Goal: Find specific page/section: Find specific page/section

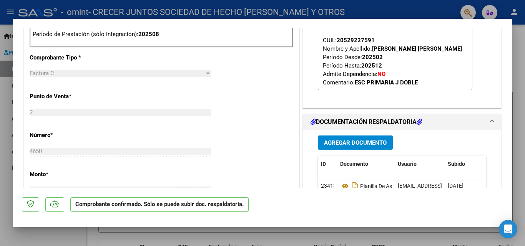
scroll to position [320, 0]
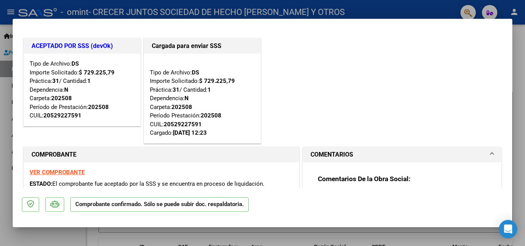
click at [5, 105] on div at bounding box center [262, 123] width 525 height 246
type input "$ 0,00"
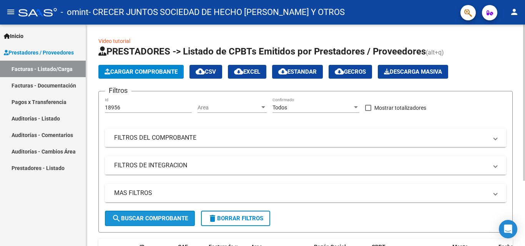
click at [129, 219] on span "search Buscar Comprobante" at bounding box center [150, 218] width 76 height 7
click at [141, 221] on span "search Buscar Comprobante" at bounding box center [150, 218] width 76 height 7
drag, startPoint x: 522, startPoint y: 70, endPoint x: 521, endPoint y: 128, distance: 58.8
click at [521, 128] on div "Video tutorial PRESTADORES -> Listado de CPBTs Emitidos por Prestadores / Prove…" at bounding box center [305, 179] width 439 height 308
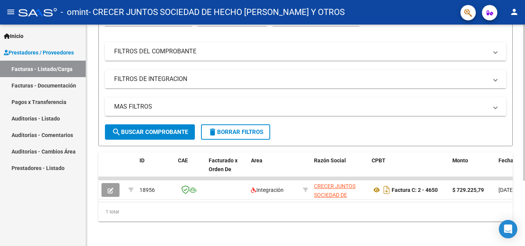
scroll to position [93, 0]
click at [524, 206] on div at bounding box center [524, 168] width 2 height 156
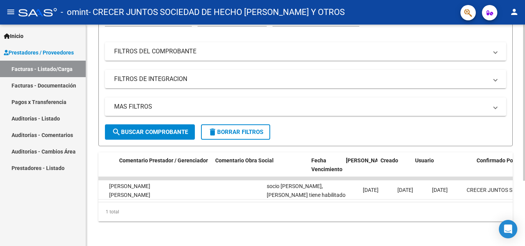
scroll to position [0, 1127]
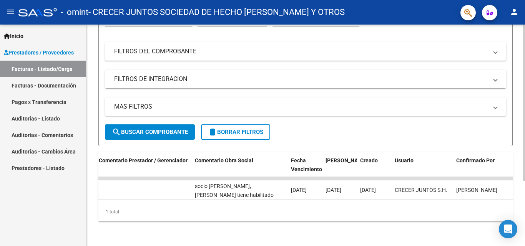
click at [524, 176] on div at bounding box center [524, 168] width 2 height 156
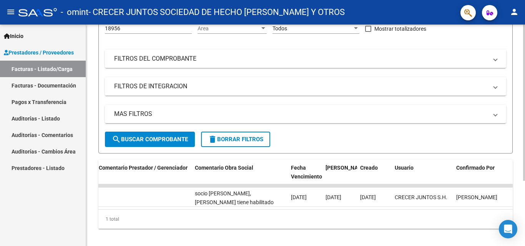
click at [525, 136] on div at bounding box center [524, 163] width 2 height 156
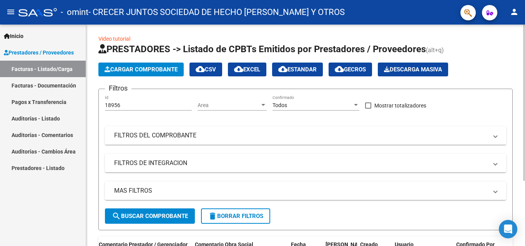
scroll to position [0, 0]
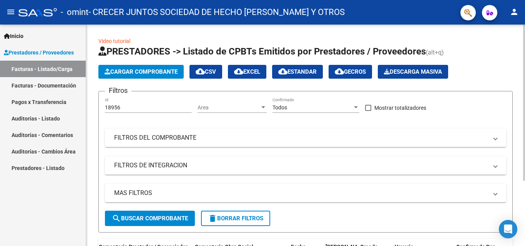
click at [525, 76] on div at bounding box center [524, 103] width 2 height 156
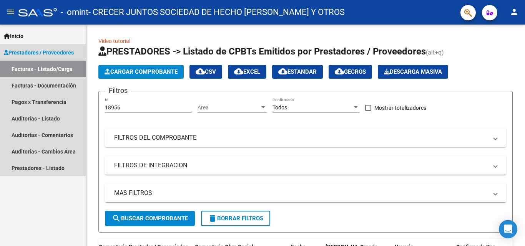
click at [35, 53] on span "Prestadores / Proveedores" at bounding box center [39, 52] width 70 height 8
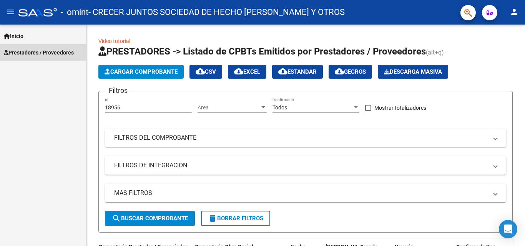
click at [35, 53] on span "Prestadores / Proveedores" at bounding box center [39, 52] width 70 height 8
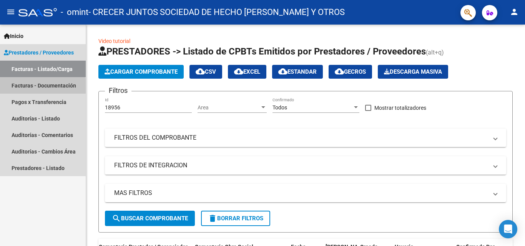
click at [18, 86] on link "Facturas - Documentación" at bounding box center [43, 85] width 86 height 17
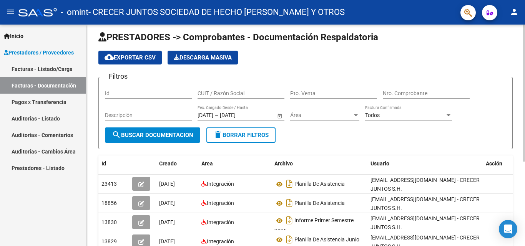
scroll to position [9, 0]
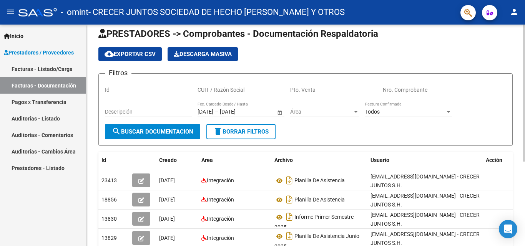
click at [524, 102] on div at bounding box center [524, 98] width 2 height 137
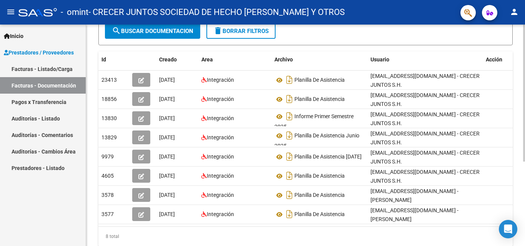
scroll to position [111, 0]
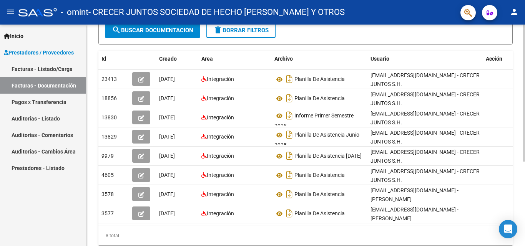
click at [519, 122] on div "PRESTADORES -> Comprobantes - Documentación Respaldatoria cloud_download Export…" at bounding box center [306, 92] width 441 height 356
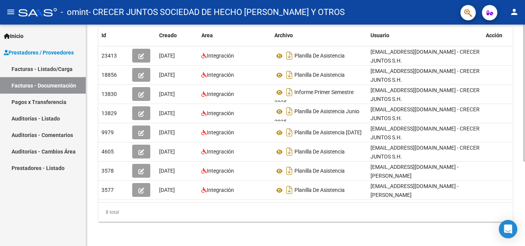
scroll to position [137, 0]
click at [524, 241] on div at bounding box center [524, 177] width 2 height 137
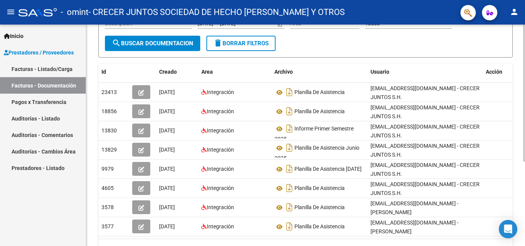
scroll to position [96, 0]
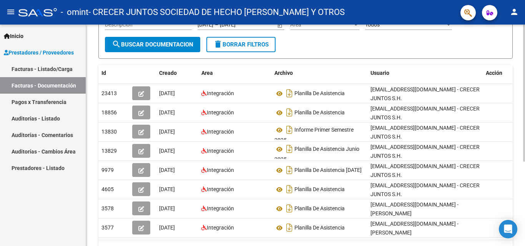
click at [525, 116] on div at bounding box center [524, 153] width 2 height 137
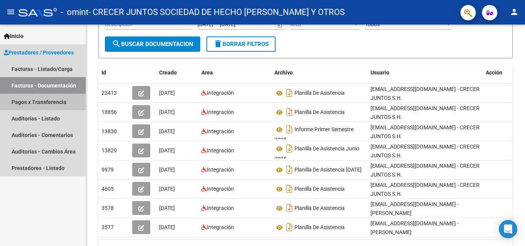
click at [37, 104] on link "Pagos x Transferencia" at bounding box center [43, 102] width 86 height 17
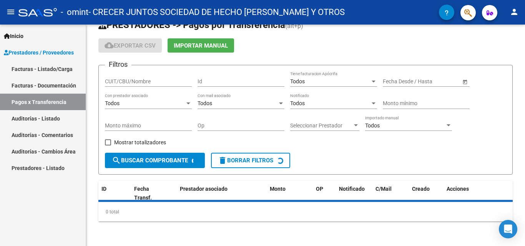
scroll to position [35, 0]
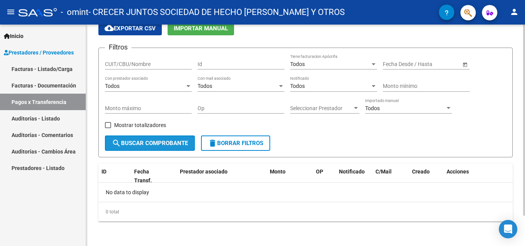
click at [158, 143] on span "search Buscar Comprobante" at bounding box center [150, 143] width 76 height 7
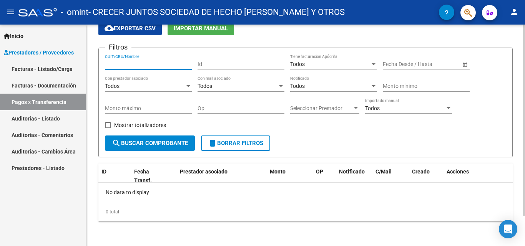
click at [163, 64] on input "CUIT/CBU/Nombre" at bounding box center [148, 64] width 87 height 7
click at [63, 85] on link "Facturas - Documentación" at bounding box center [43, 85] width 86 height 17
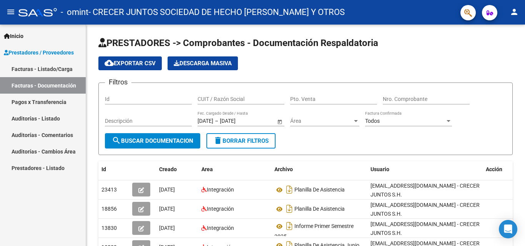
click at [37, 104] on link "Pagos x Transferencia" at bounding box center [43, 102] width 86 height 17
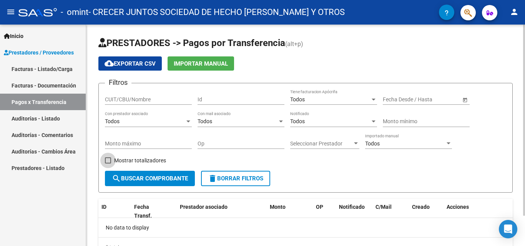
click at [108, 161] on span at bounding box center [108, 161] width 6 height 6
click at [108, 164] on input "Mostrar totalizadores" at bounding box center [108, 164] width 0 height 0
checkbox input "true"
click at [141, 178] on span "search Buscar Comprobante" at bounding box center [150, 178] width 76 height 7
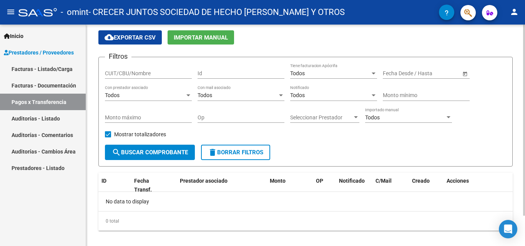
scroll to position [35, 0]
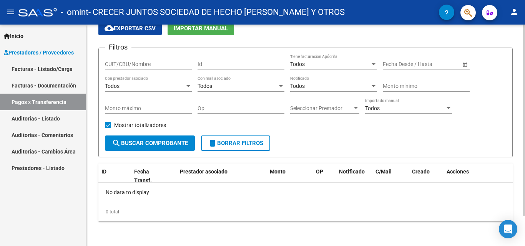
click at [525, 216] on div at bounding box center [524, 150] width 2 height 191
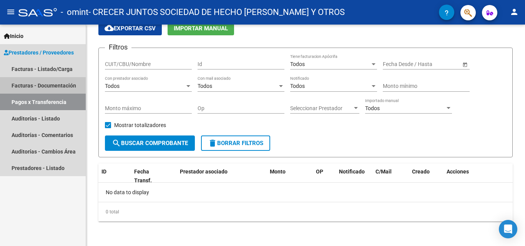
click at [47, 87] on link "Facturas - Documentación" at bounding box center [43, 85] width 86 height 17
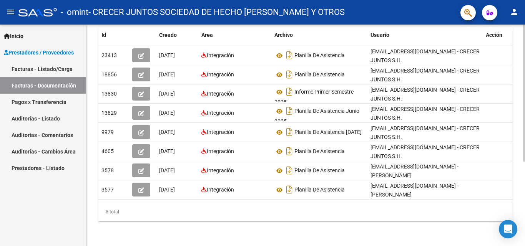
scroll to position [137, 0]
click at [510, 234] on body "menu - omint - CRECER JUNTOS SOCIEDAD DE HECHO GABRIELE Y OTROS person Inicio I…" at bounding box center [262, 123] width 525 height 246
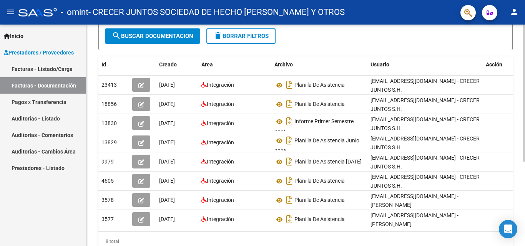
scroll to position [88, 0]
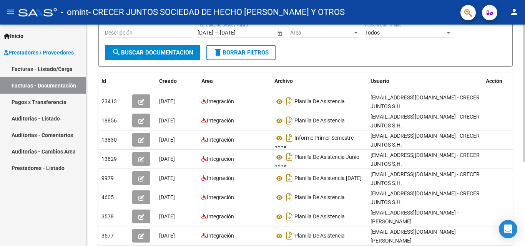
click at [524, 143] on div at bounding box center [524, 148] width 2 height 137
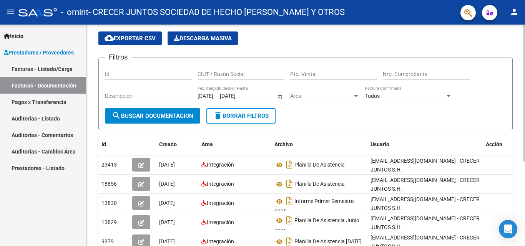
click at [525, 85] on div at bounding box center [524, 108] width 2 height 137
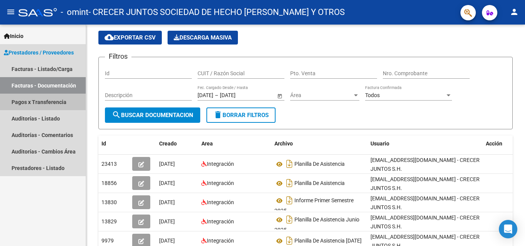
click at [53, 102] on link "Pagos x Transferencia" at bounding box center [43, 102] width 86 height 17
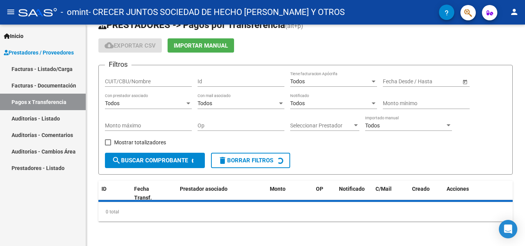
scroll to position [26, 0]
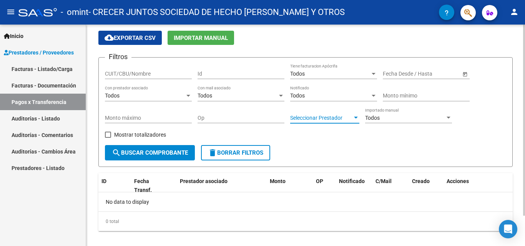
click at [353, 116] on div at bounding box center [355, 118] width 7 height 6
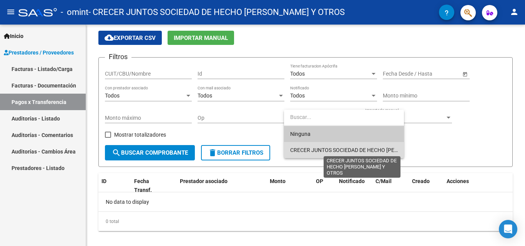
click at [340, 148] on span "CRECER JUNTOS SOCIEDAD DE HECHO [PERSON_NAME] Y OTROS" at bounding box center [370, 150] width 160 height 6
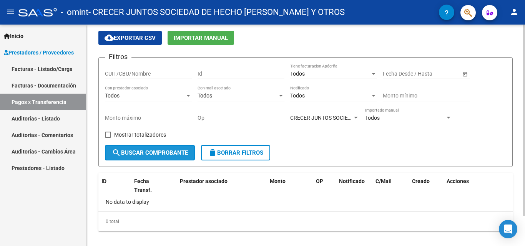
click at [150, 156] on span "search Buscar Comprobante" at bounding box center [150, 153] width 76 height 7
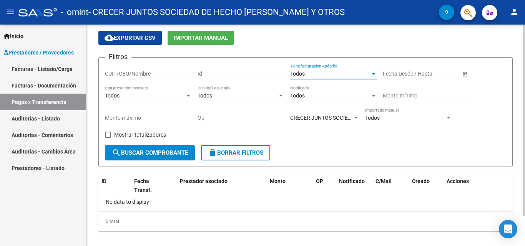
click at [372, 73] on div at bounding box center [374, 74] width 4 height 2
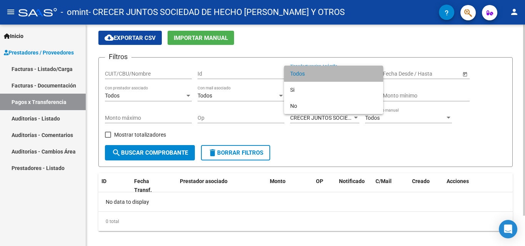
click at [372, 73] on span "Todos" at bounding box center [333, 74] width 87 height 16
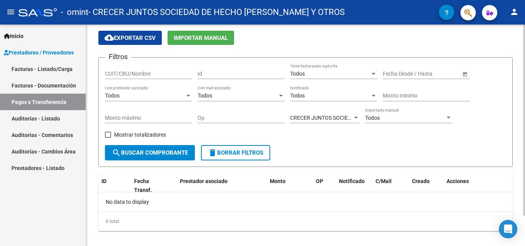
click at [463, 74] on span "Open calendar" at bounding box center [465, 74] width 18 height 18
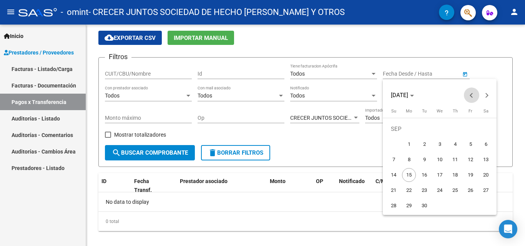
click at [470, 97] on span "Previous month" at bounding box center [471, 95] width 15 height 15
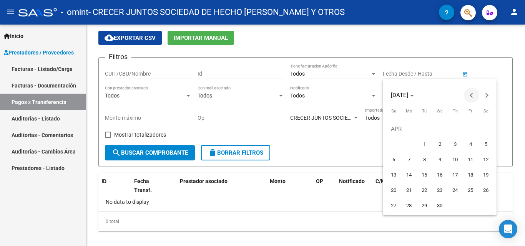
click at [470, 97] on span "Previous month" at bounding box center [471, 95] width 15 height 15
click at [488, 160] on span "15" at bounding box center [486, 160] width 14 height 14
type input "15/03/2025"
click at [462, 73] on div at bounding box center [262, 123] width 525 height 246
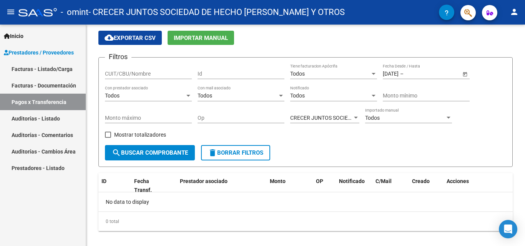
click at [462, 73] on span "Open calendar" at bounding box center [465, 74] width 18 height 18
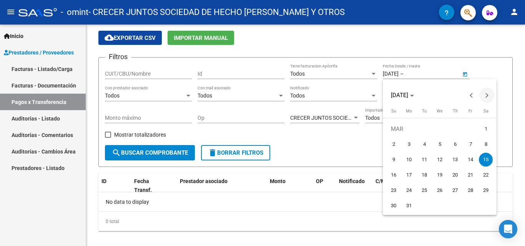
click at [487, 100] on span "Next month" at bounding box center [486, 95] width 15 height 15
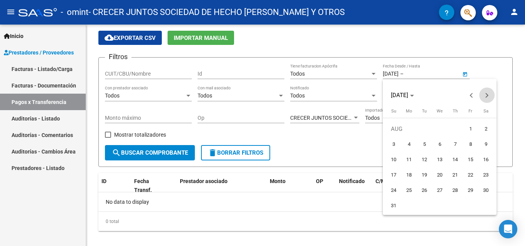
click at [487, 100] on span "Next month" at bounding box center [486, 95] width 15 height 15
click at [472, 96] on button "Previous month" at bounding box center [471, 95] width 15 height 15
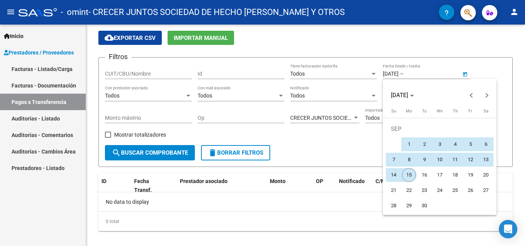
click at [409, 176] on span "15" at bounding box center [409, 175] width 14 height 14
type input "15/09/2025"
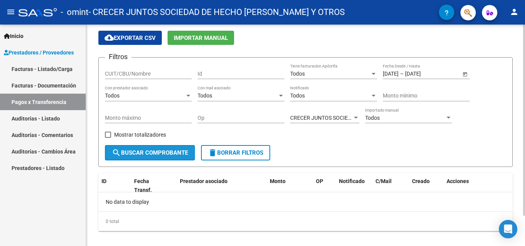
click at [160, 154] on span "search Buscar Comprobante" at bounding box center [150, 153] width 76 height 7
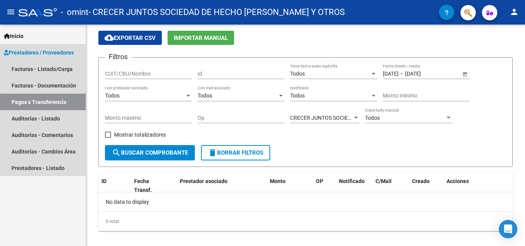
click at [65, 54] on span "Prestadores / Proveedores" at bounding box center [39, 52] width 70 height 8
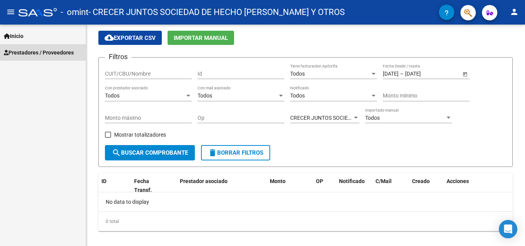
click at [38, 50] on span "Prestadores / Proveedores" at bounding box center [39, 52] width 70 height 8
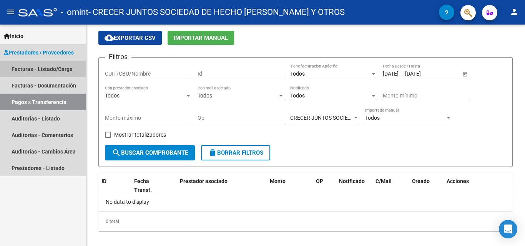
click at [27, 70] on link "Facturas - Listado/Carga" at bounding box center [43, 69] width 86 height 17
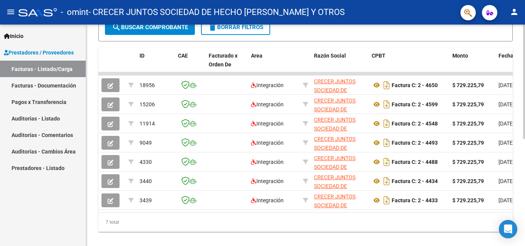
scroll to position [192, 0]
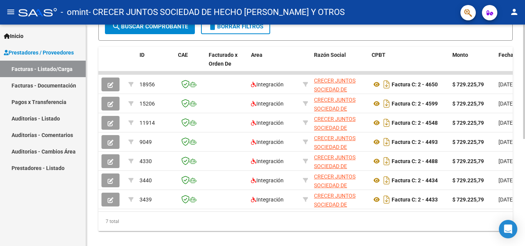
click at [523, 203] on div "Video tutorial PRESTADORES -> Listado de CPBTs Emitidos por Prestadores / Prove…" at bounding box center [306, 44] width 441 height 424
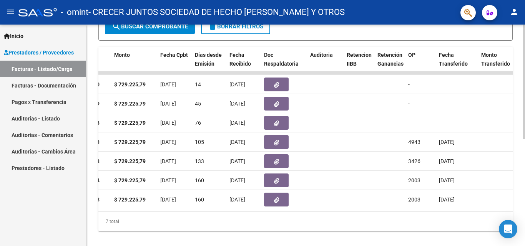
scroll to position [0, 384]
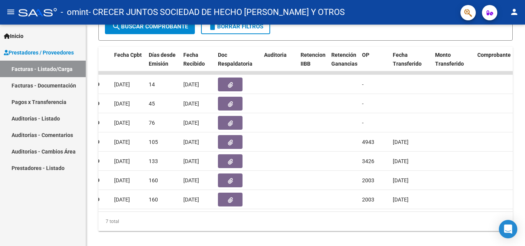
click at [22, 171] on link "Prestadores - Listado" at bounding box center [43, 168] width 86 height 17
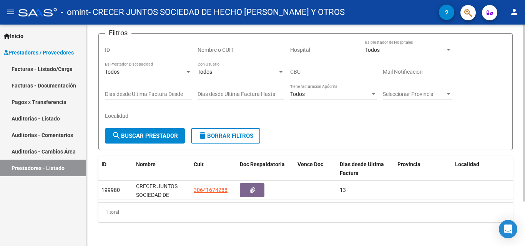
scroll to position [56, 0]
click at [525, 186] on div at bounding box center [524, 157] width 2 height 177
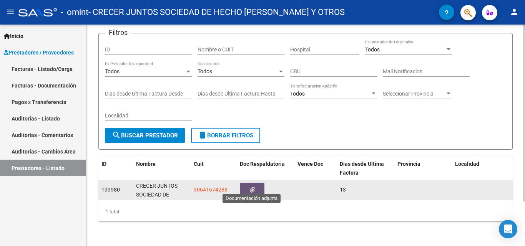
click at [251, 187] on icon "button" at bounding box center [252, 190] width 5 height 6
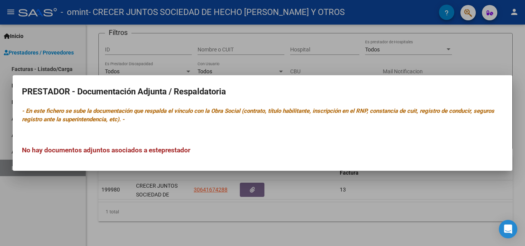
click at [31, 216] on div at bounding box center [262, 123] width 525 height 246
